Goal: Information Seeking & Learning: Learn about a topic

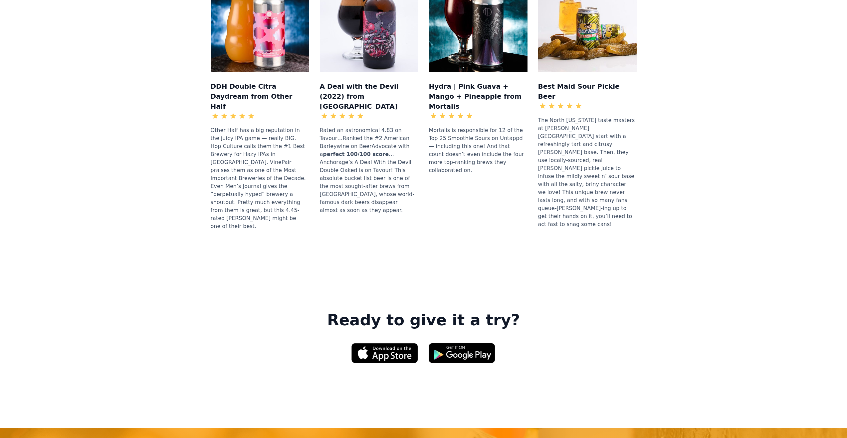
scroll to position [766, 0]
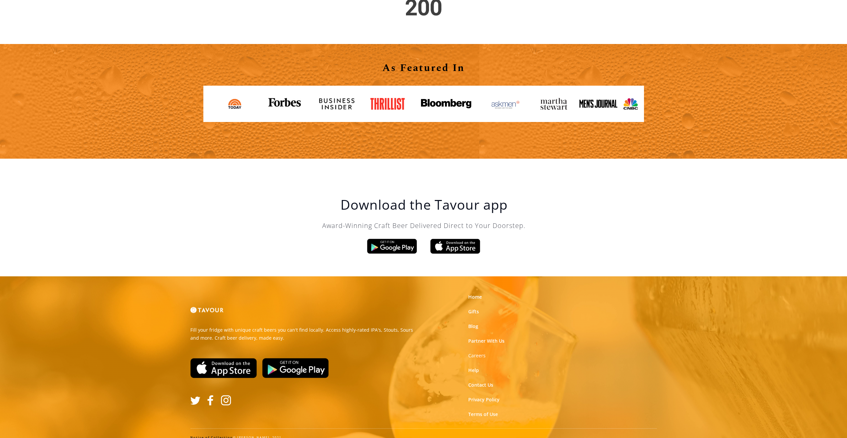
scroll to position [1094, 0]
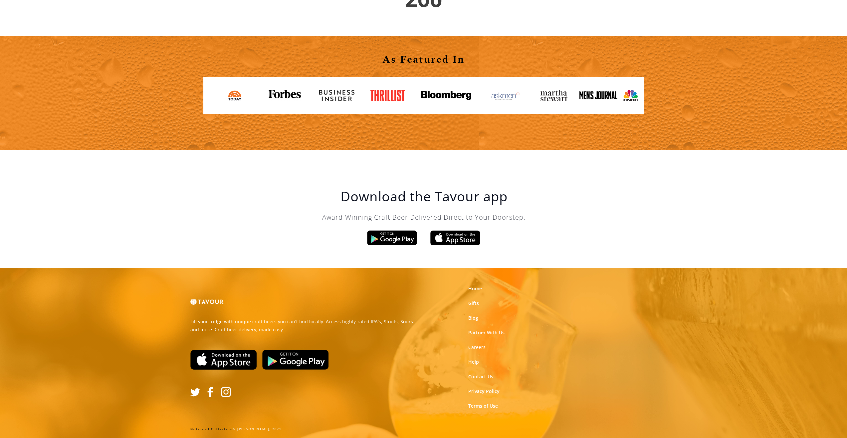
click at [191, 428] on link "Notice of Collection" at bounding box center [211, 429] width 43 height 4
